Goal: Task Accomplishment & Management: Complete application form

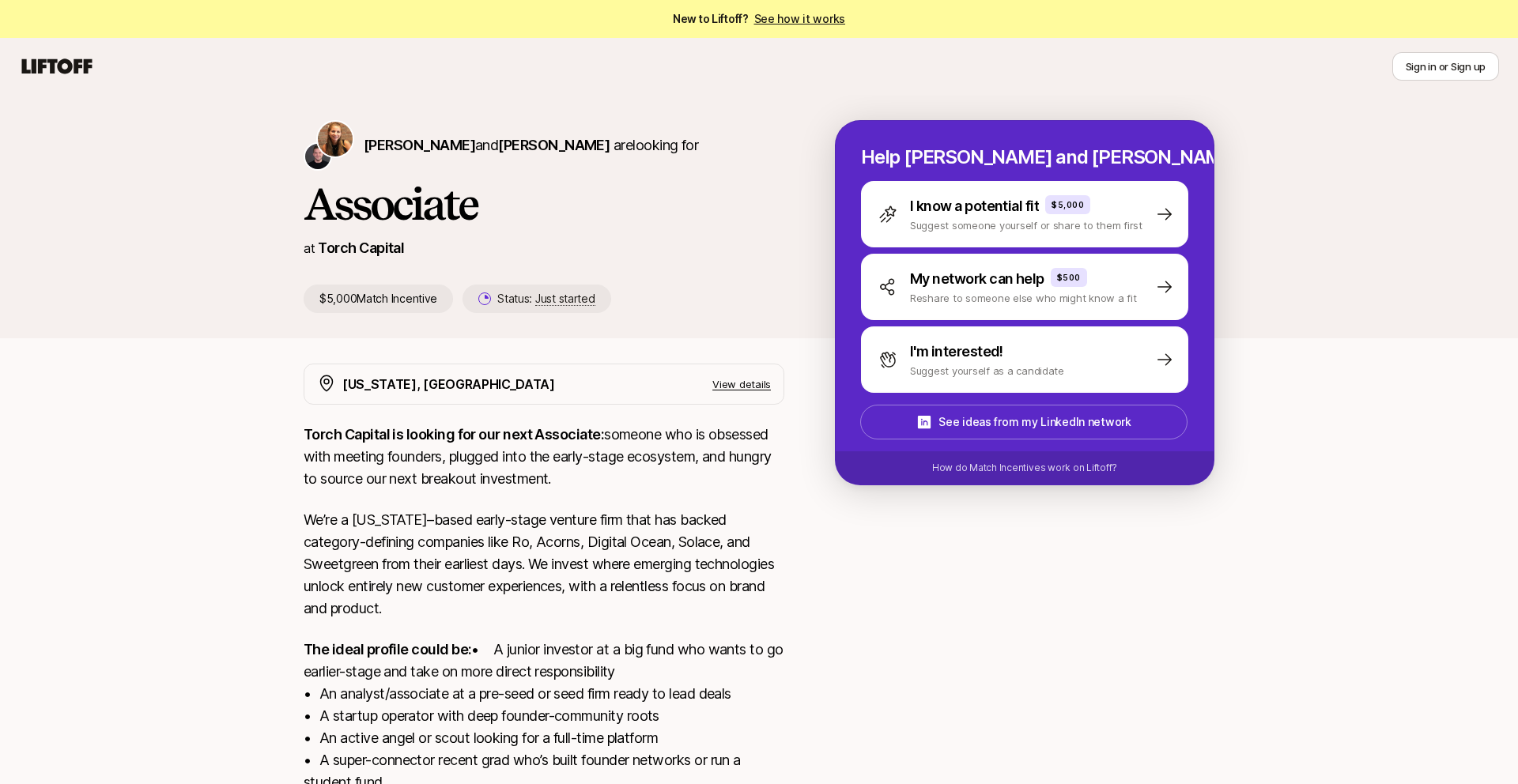
click at [744, 383] on p "View details" at bounding box center [741, 384] width 58 height 16
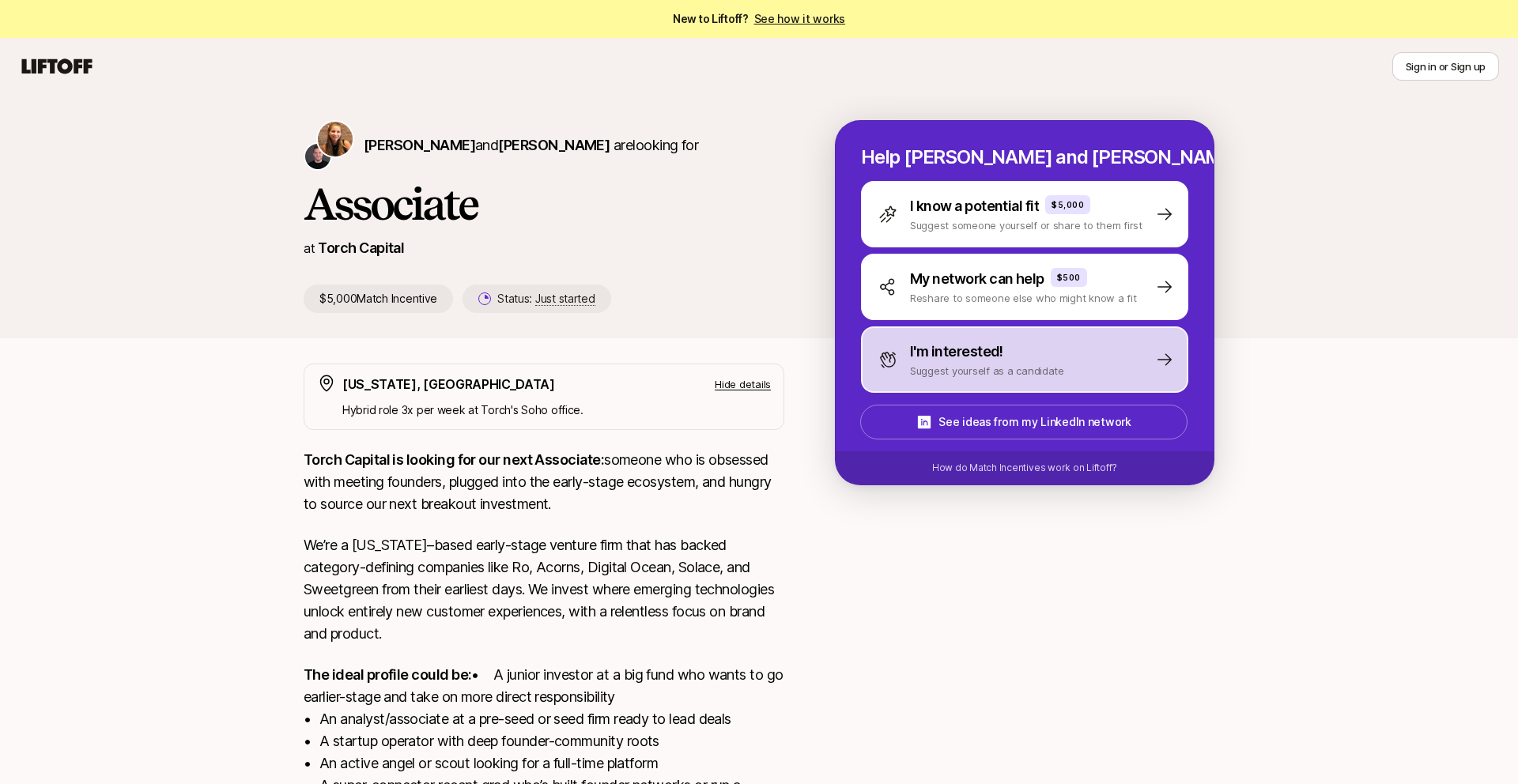
click at [914, 345] on p "I'm interested!" at bounding box center [956, 351] width 93 height 22
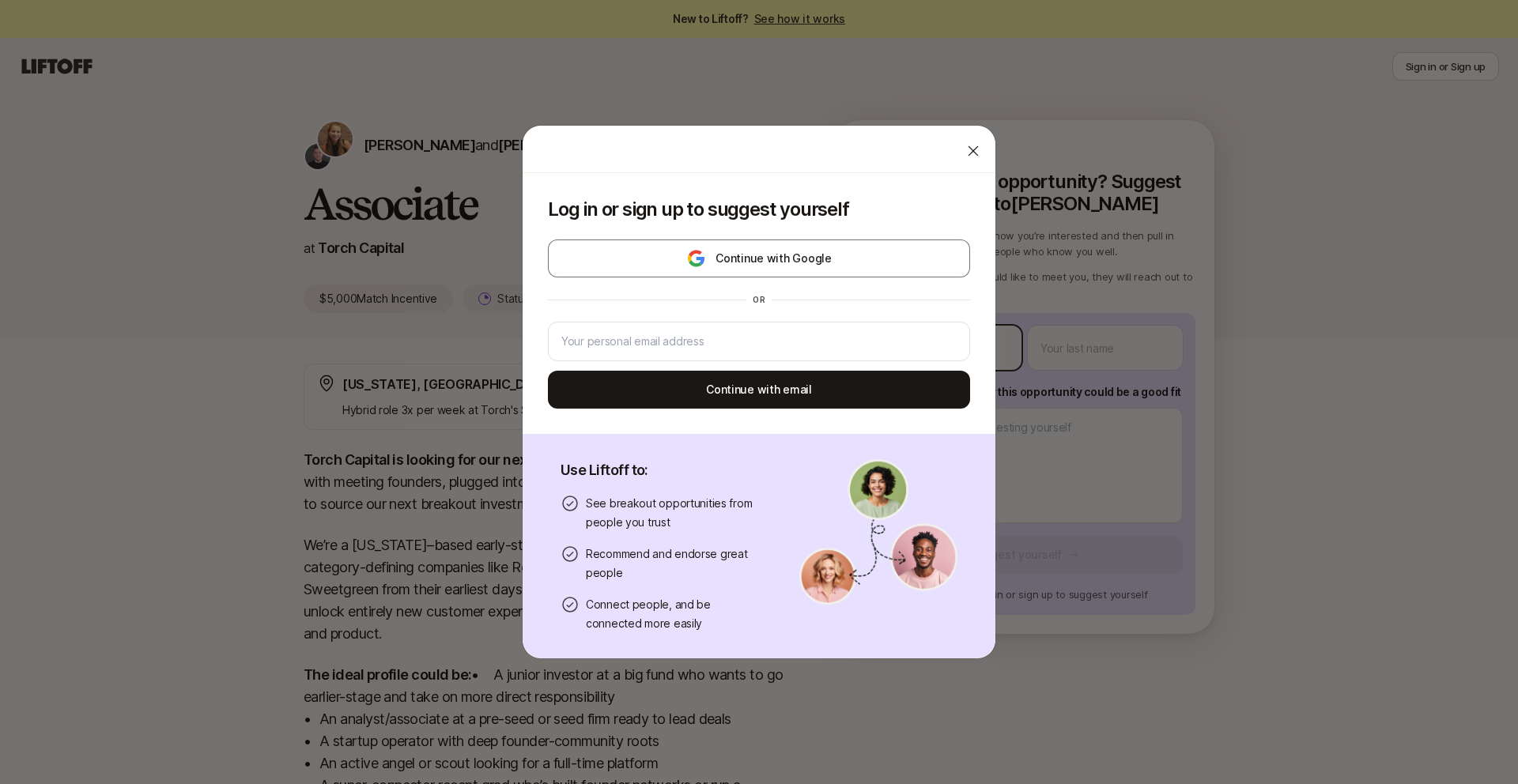
click at [911, 350] on body "New to Liftoff? See how it works Sign in or Sign up Sign in or Sign up [PERSON_…" at bounding box center [759, 392] width 1518 height 784
click at [965, 148] on icon at bounding box center [973, 151] width 16 height 16
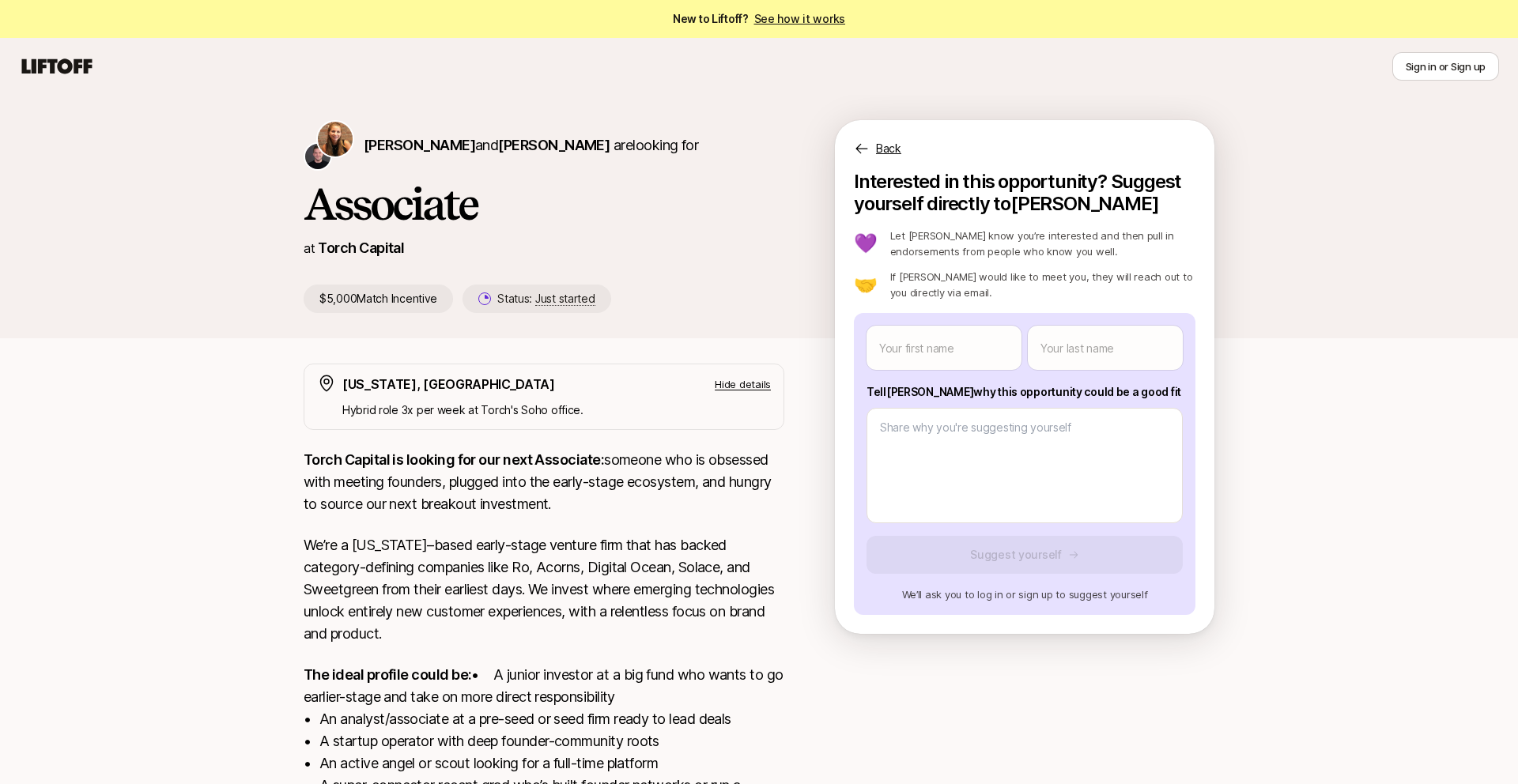
type textarea "x"
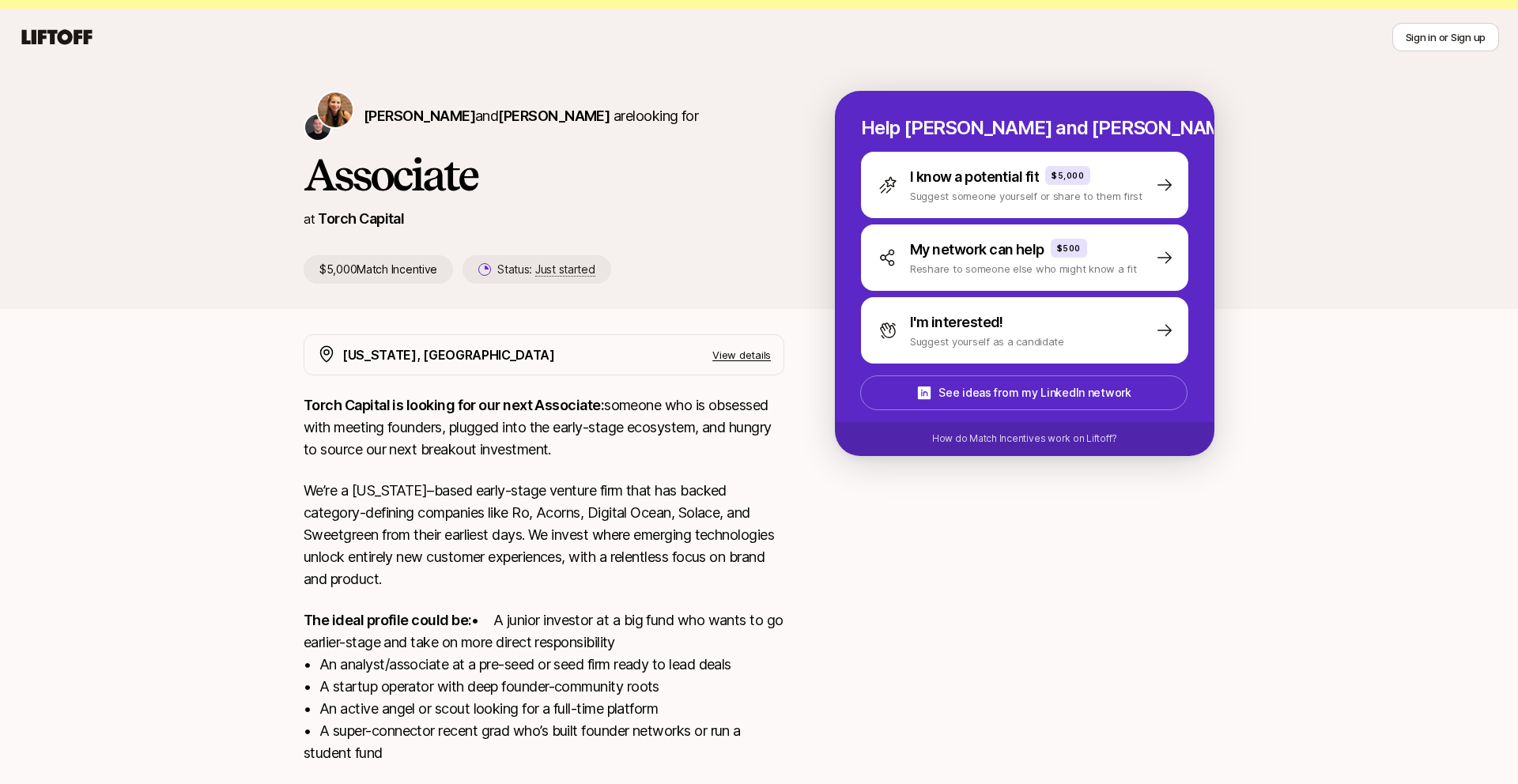
scroll to position [196, 0]
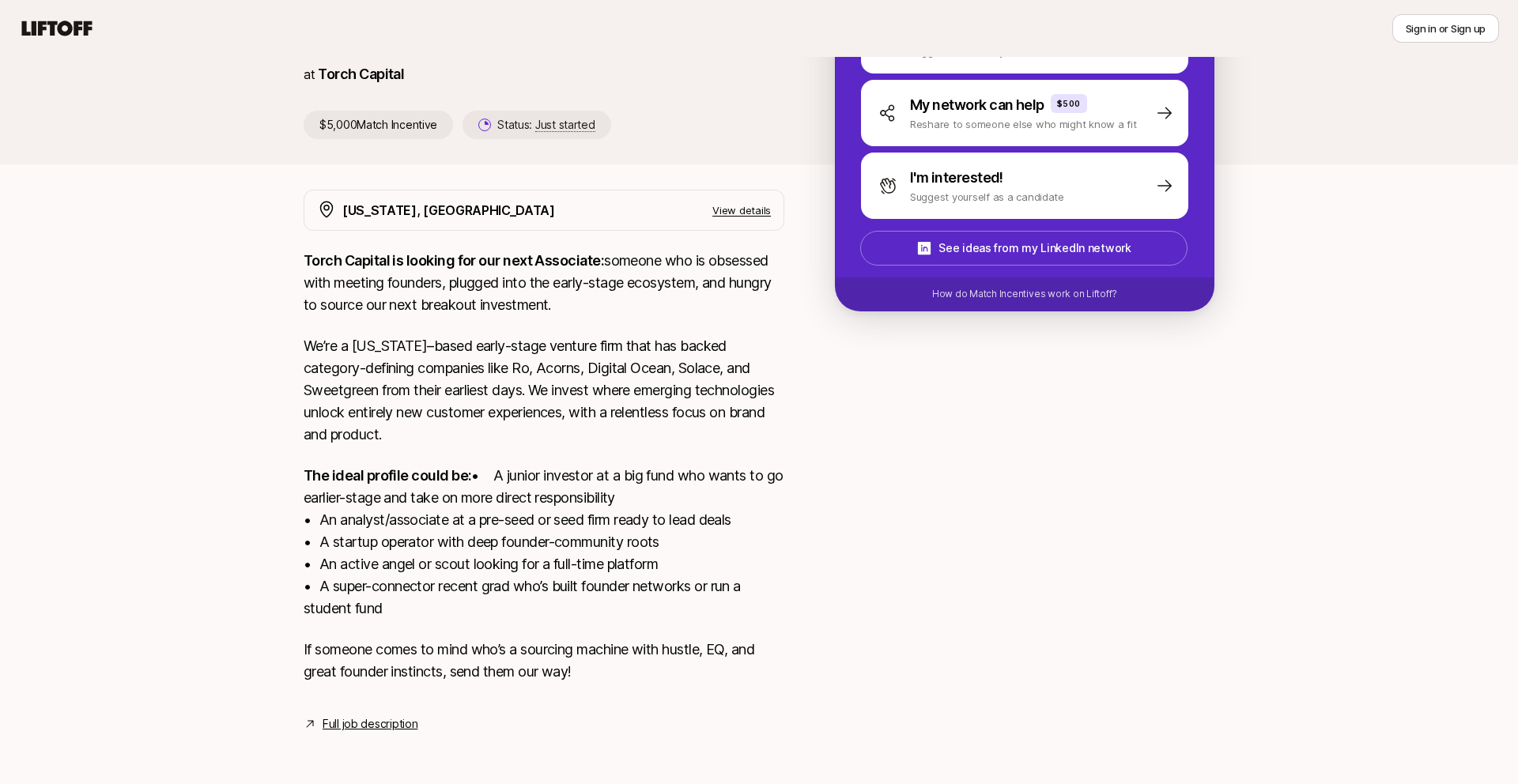
click at [384, 725] on link "Full job description" at bounding box center [370, 724] width 95 height 19
